Goal: Check status: Check status

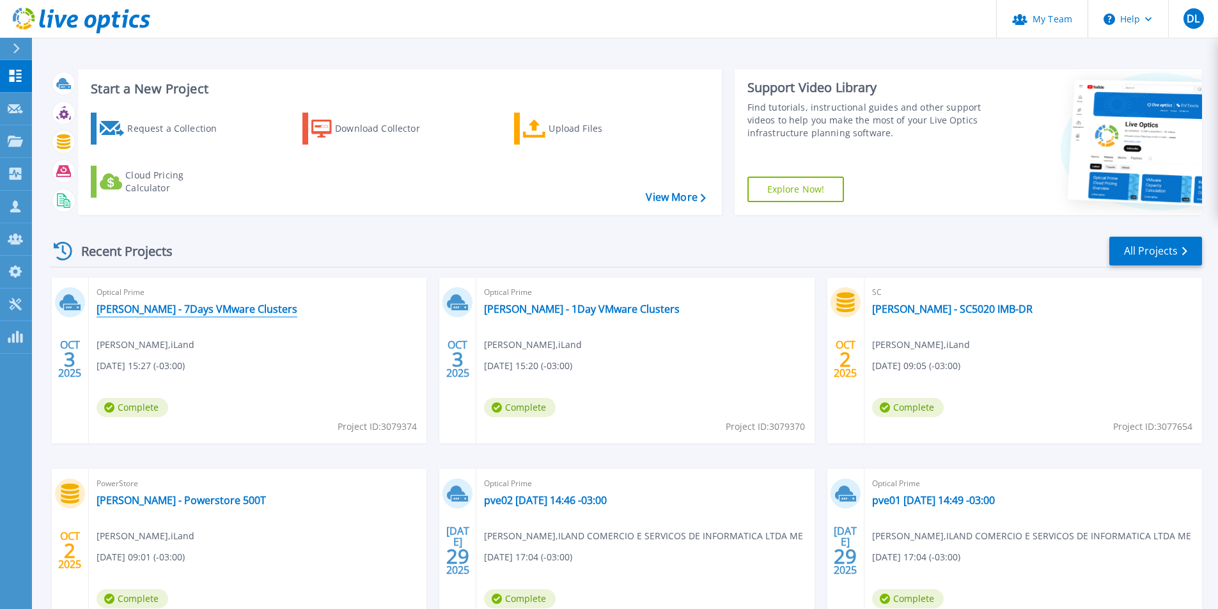
click at [180, 311] on link "[PERSON_NAME] - 7Days VMware Clusters" at bounding box center [197, 308] width 201 height 13
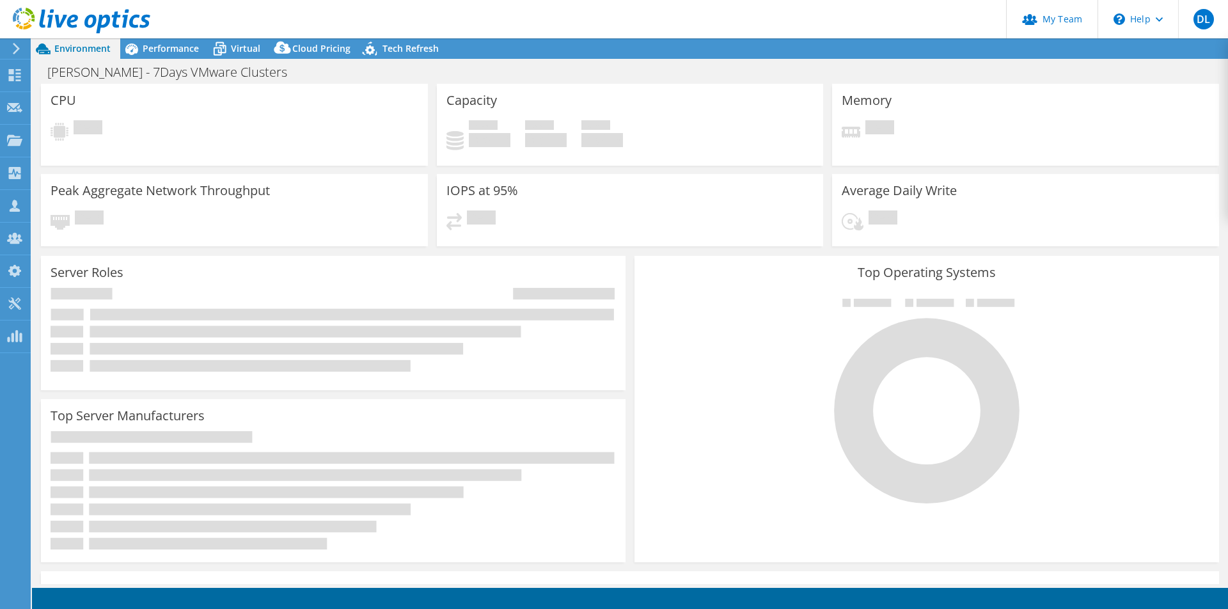
select select "USD"
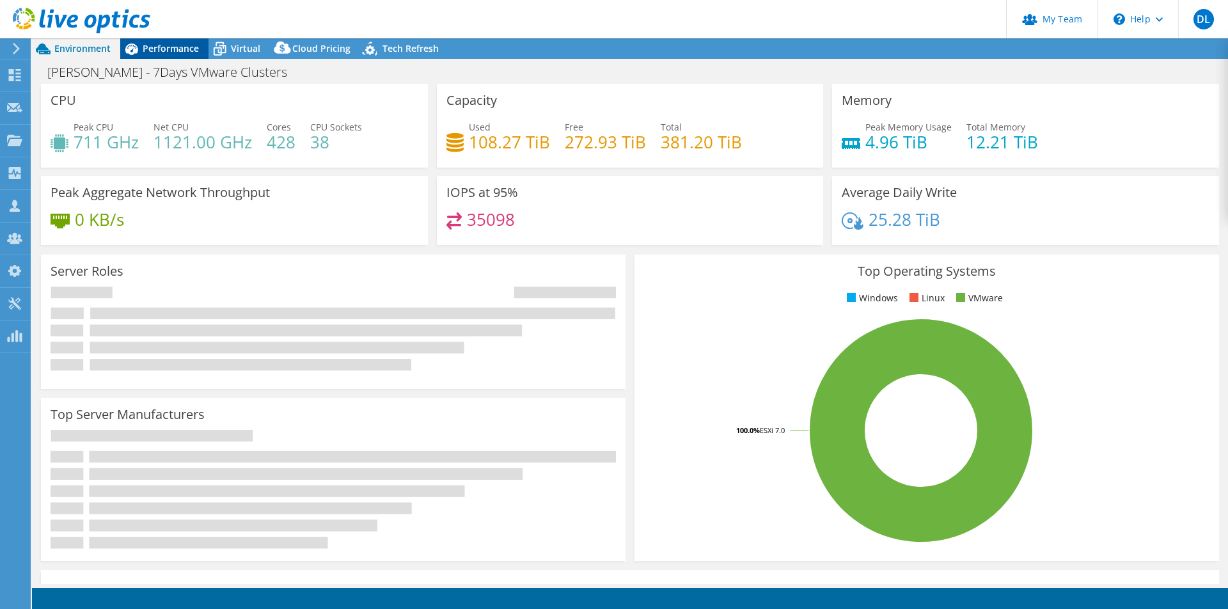
click at [159, 51] on span "Performance" at bounding box center [171, 48] width 56 height 12
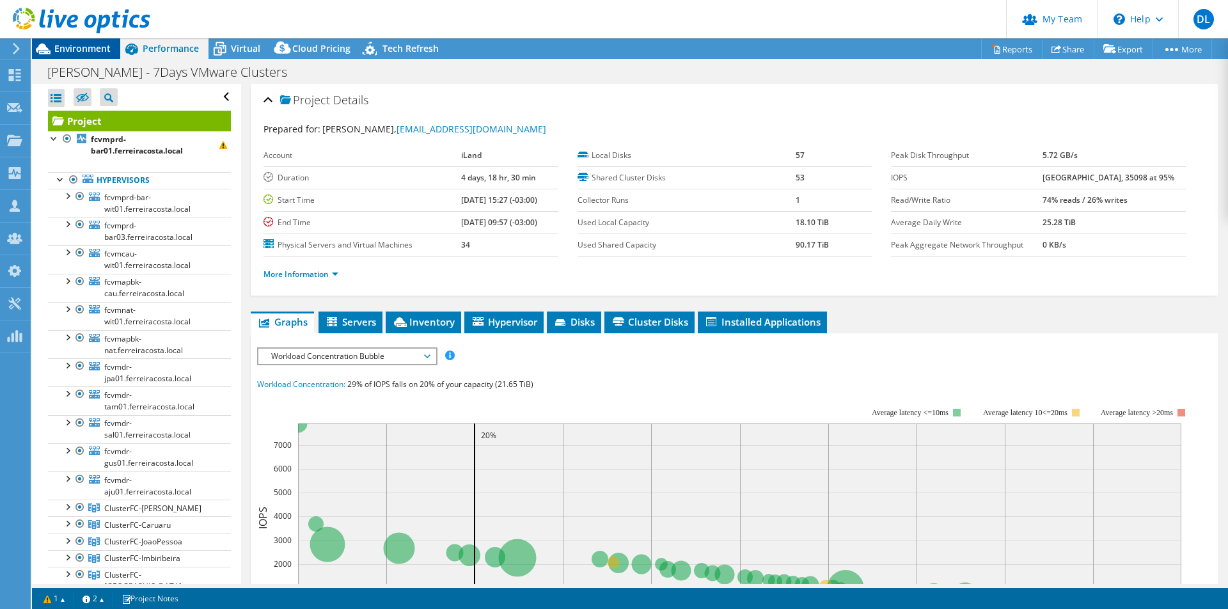
click at [82, 49] on span "Environment" at bounding box center [82, 48] width 56 height 12
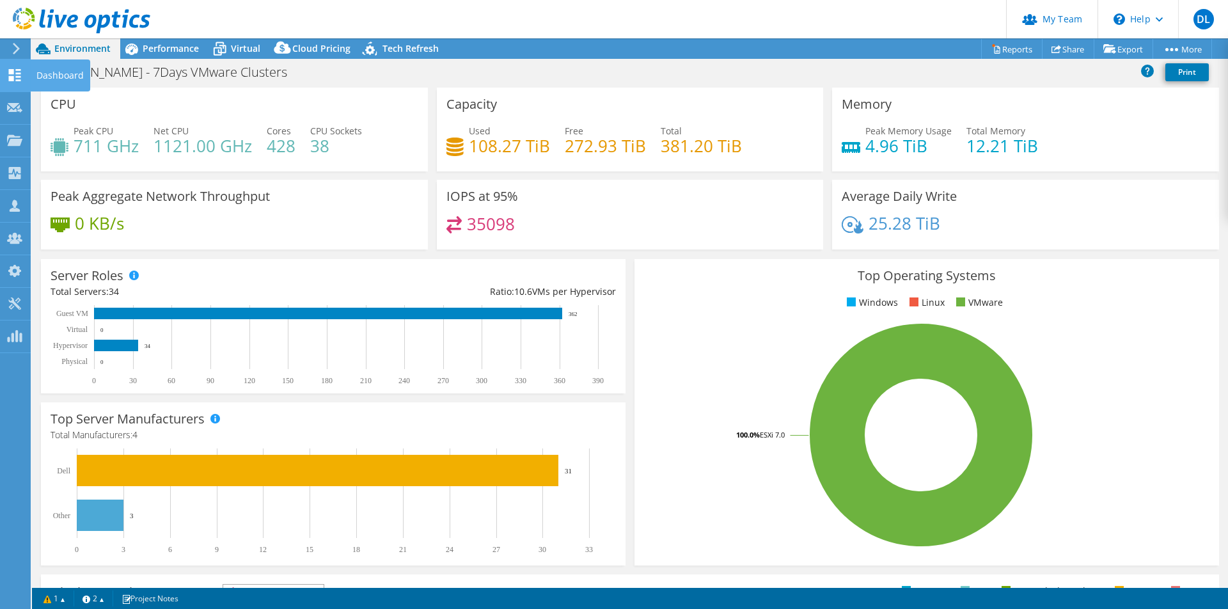
click at [19, 78] on icon at bounding box center [14, 75] width 15 height 12
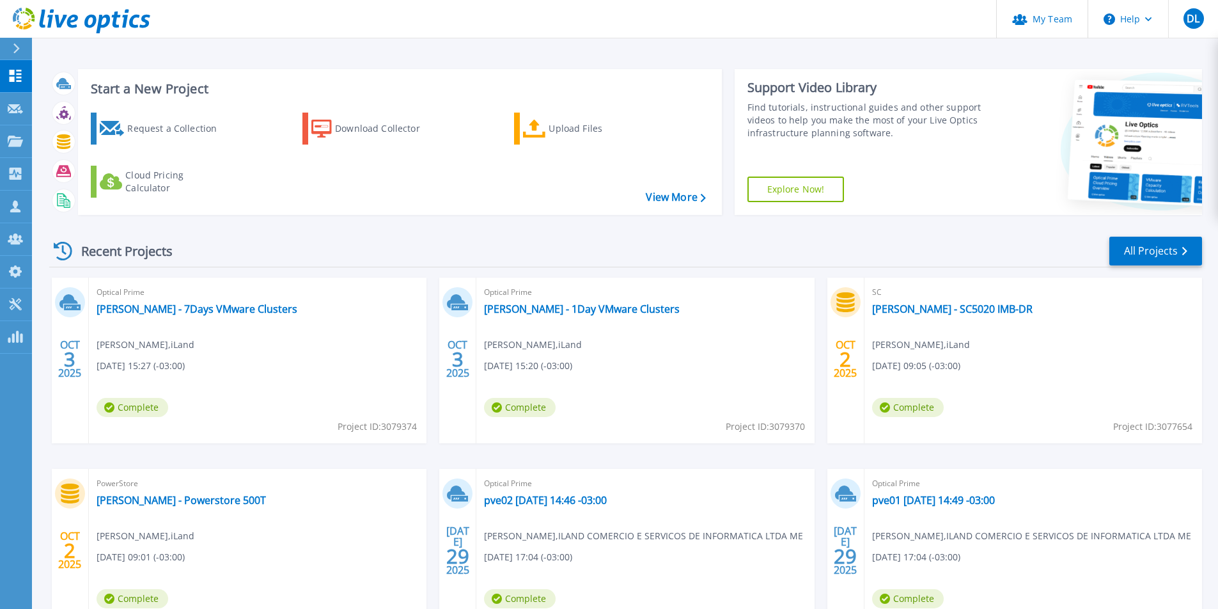
click at [336, 252] on div "Recent Projects All Projects" at bounding box center [625, 251] width 1153 height 32
click at [297, 256] on div "Recent Projects All Projects" at bounding box center [625, 251] width 1153 height 32
